Goal: Transaction & Acquisition: Book appointment/travel/reservation

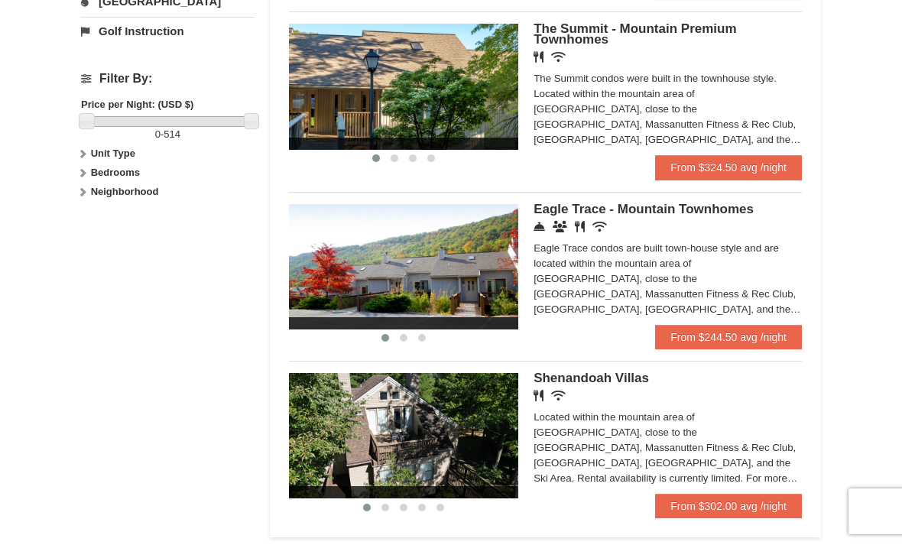
scroll to position [655, 0]
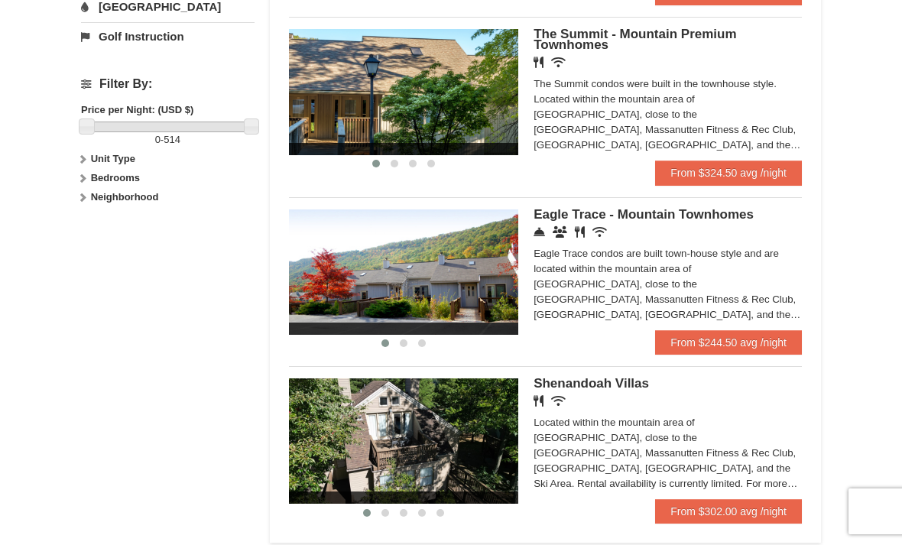
click at [703, 516] on link "From $302.00 avg /night" at bounding box center [728, 511] width 147 height 24
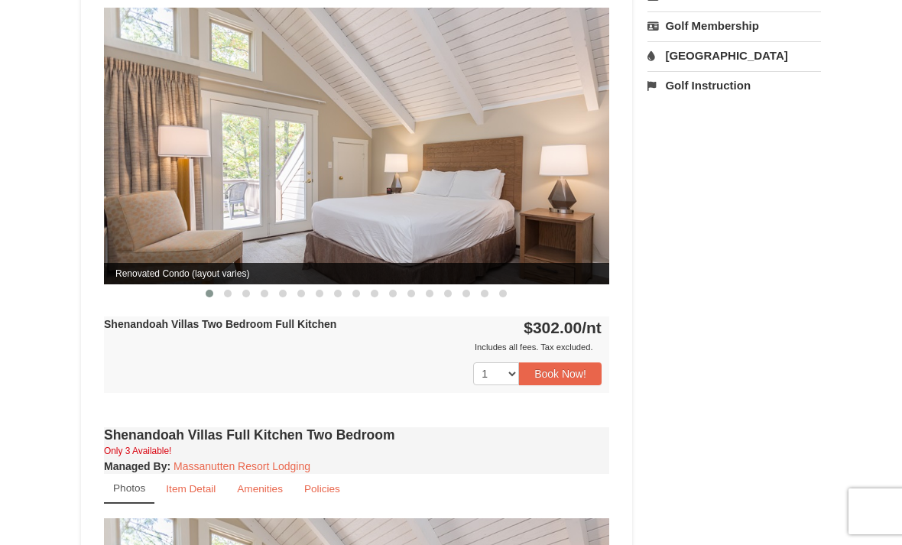
scroll to position [661, 0]
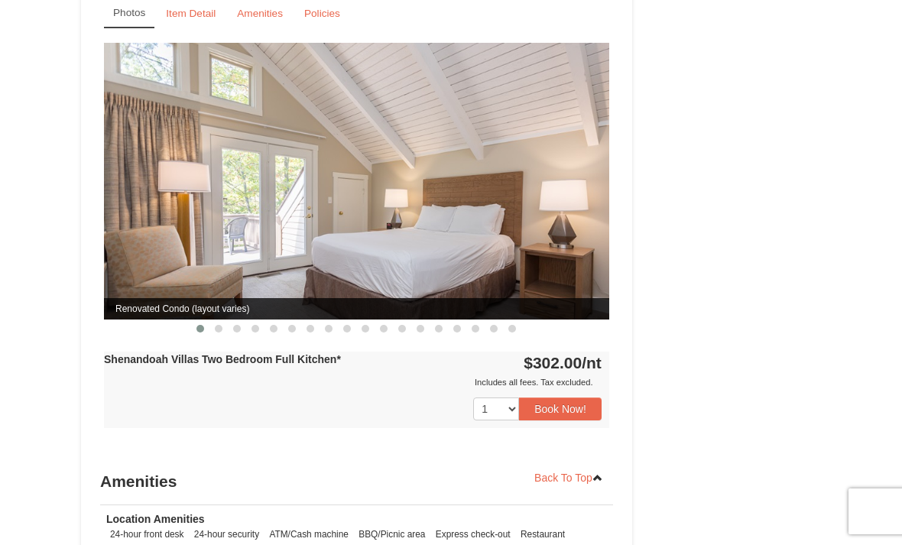
scroll to position [1614, 0]
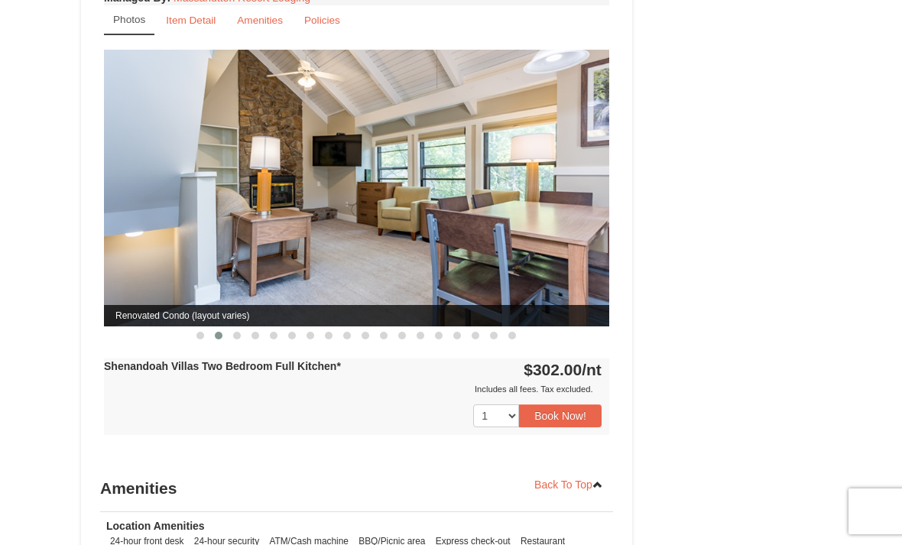
click at [554, 158] on img at bounding box center [357, 188] width 506 height 277
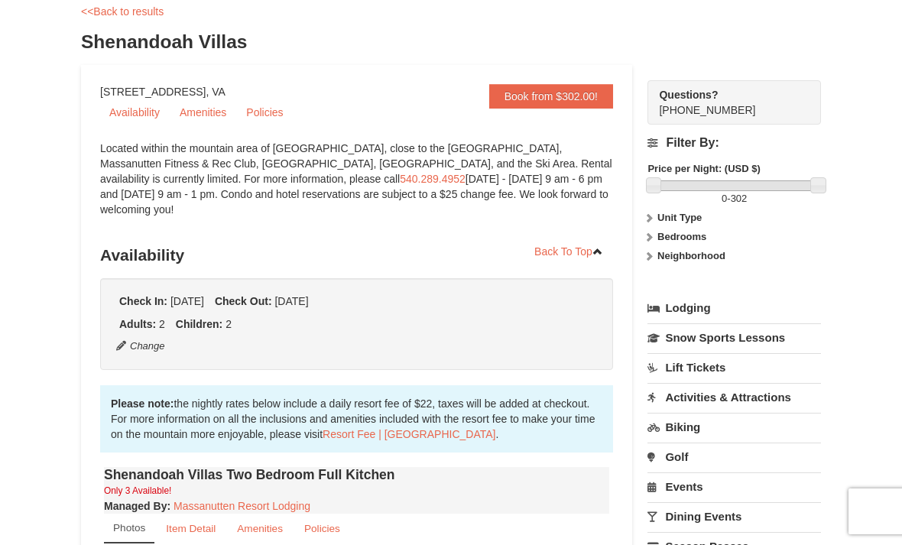
scroll to position [0, 0]
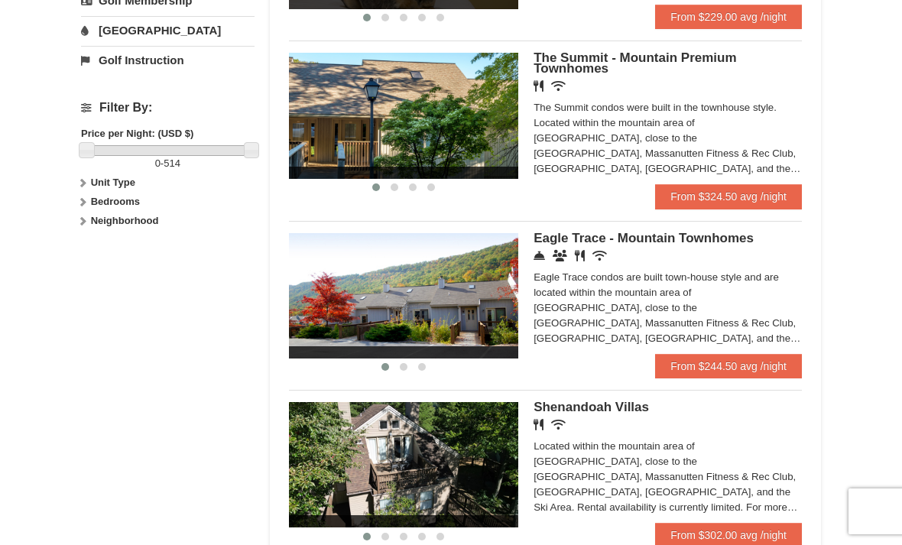
scroll to position [630, 0]
click at [481, 146] on img at bounding box center [403, 116] width 229 height 125
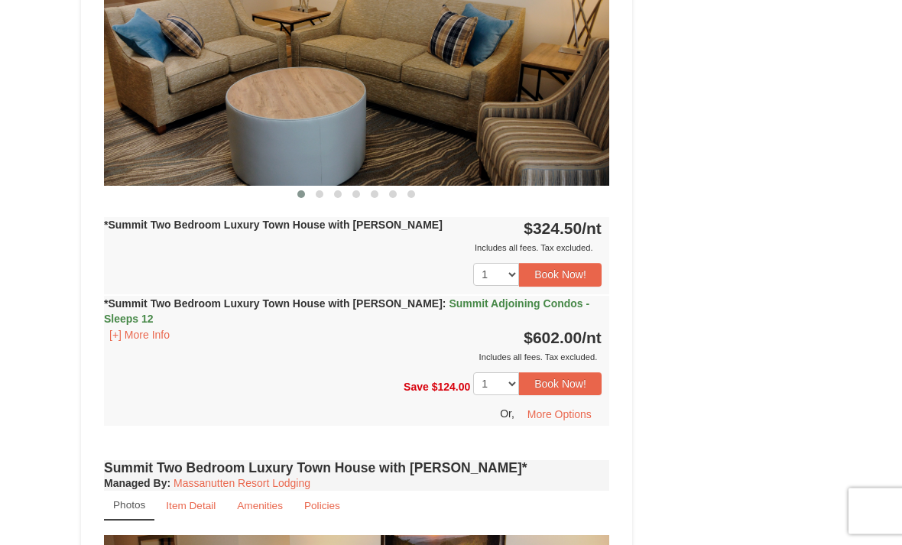
scroll to position [1287, 0]
